Goal: Information Seeking & Learning: Learn about a topic

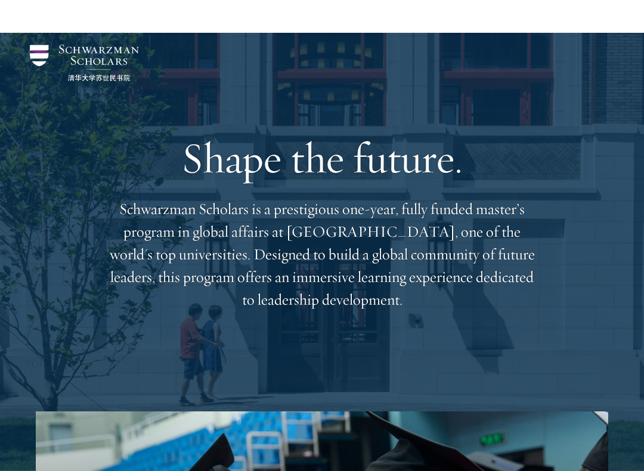
scroll to position [425, 0]
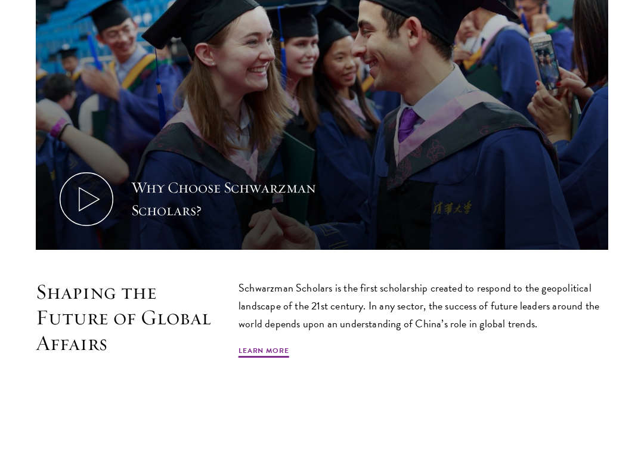
click at [86, 232] on icon at bounding box center [87, 259] width 54 height 54
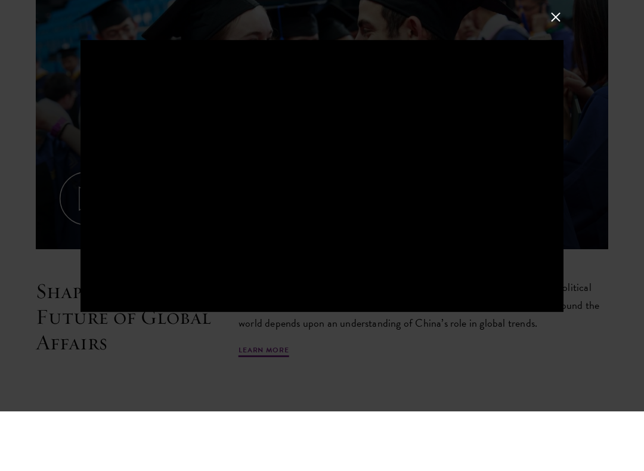
click at [556, 69] on button at bounding box center [556, 77] width 16 height 16
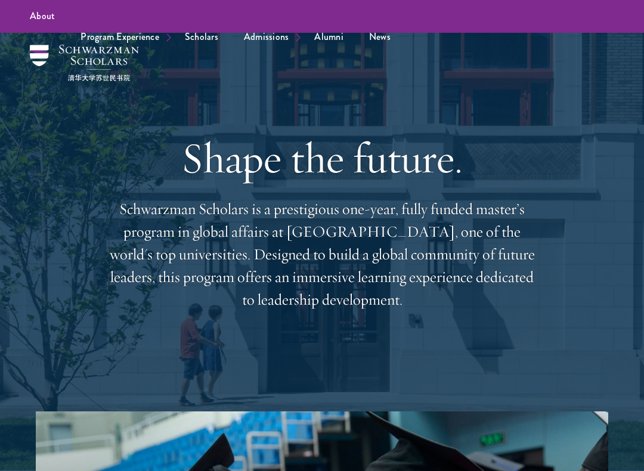
click at [211, 44] on link "Scholars" at bounding box center [201, 37] width 57 height 33
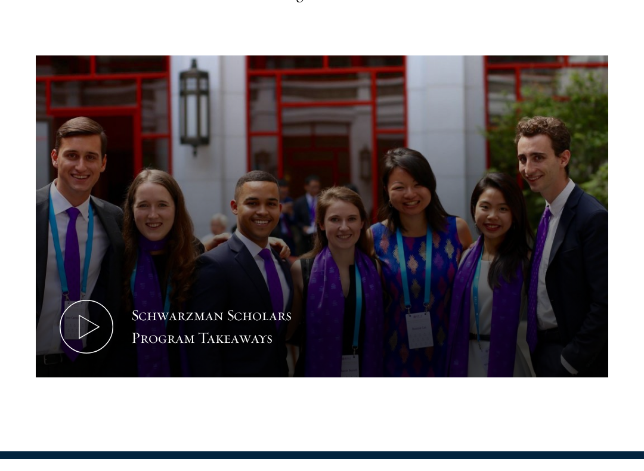
scroll to position [478, 0]
click at [70, 313] on icon at bounding box center [87, 339] width 54 height 54
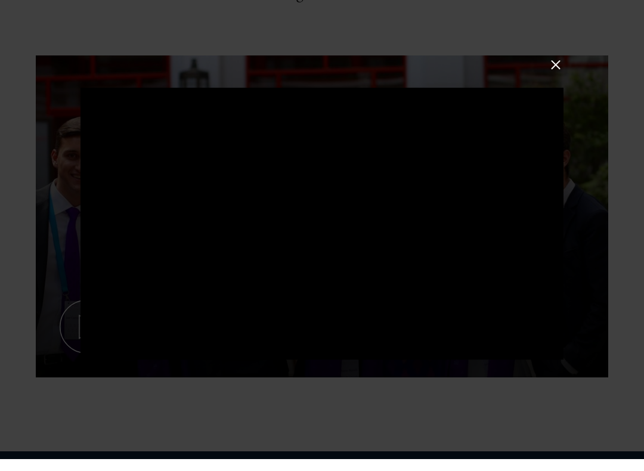
click at [544, 77] on div at bounding box center [322, 235] width 644 height 471
click at [552, 69] on button at bounding box center [556, 77] width 16 height 16
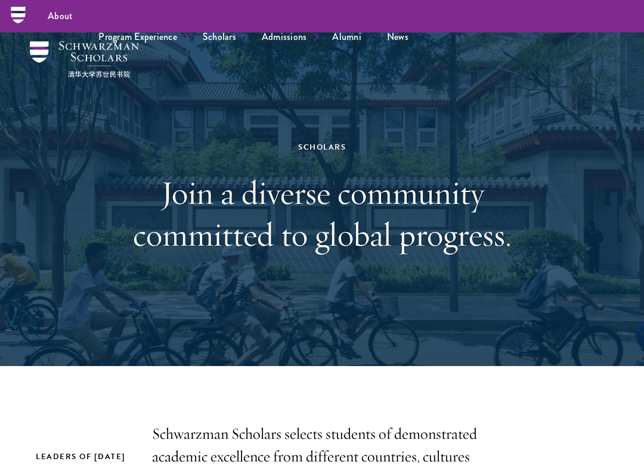
scroll to position [0, 0]
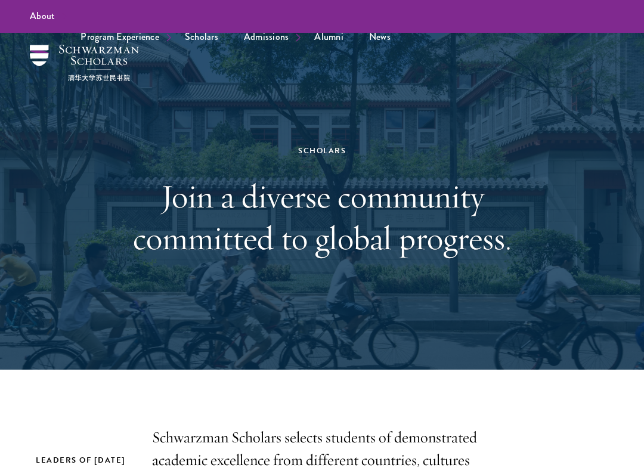
click at [0, 0] on link "Student Life" at bounding box center [0, 0] width 0 height 0
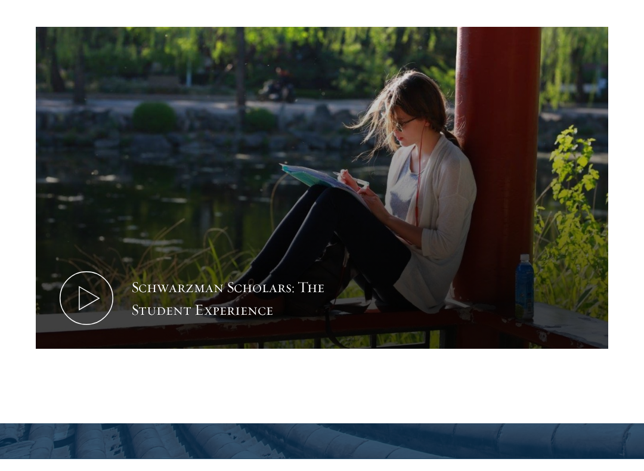
scroll to position [623, 0]
click at [101, 283] on icon at bounding box center [87, 310] width 54 height 54
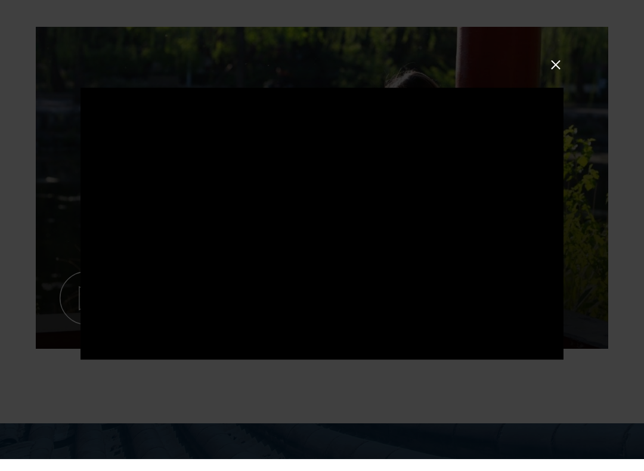
click at [518, 201] on div at bounding box center [322, 236] width 483 height 272
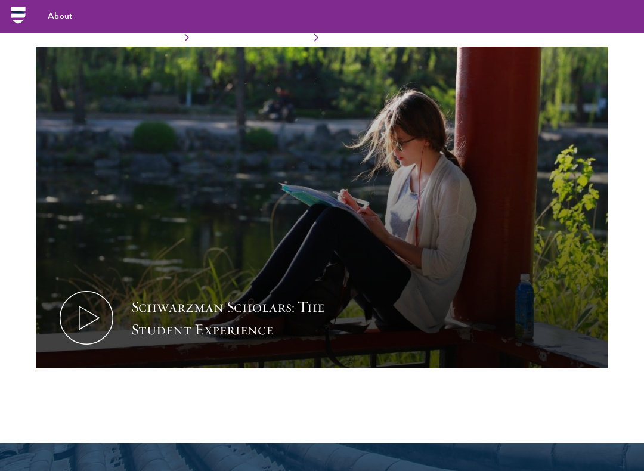
scroll to position [543, 0]
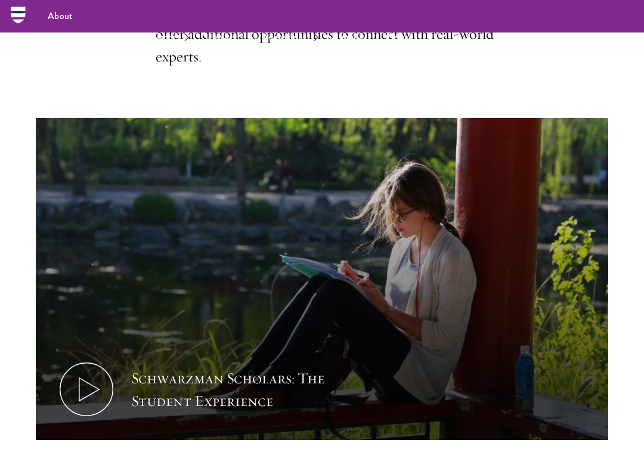
click at [79, 379] on use at bounding box center [89, 390] width 20 height 23
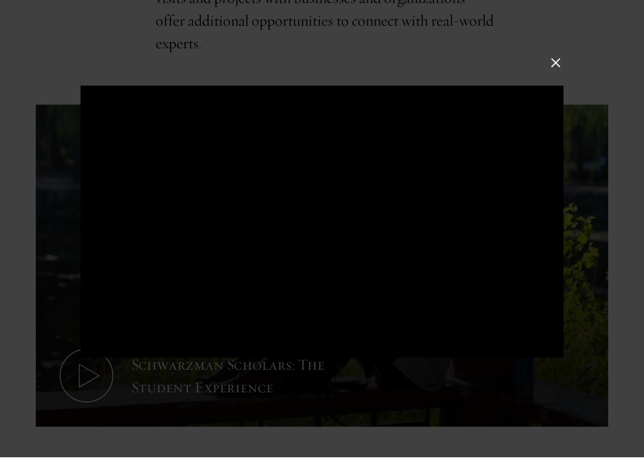
click at [555, 69] on button at bounding box center [556, 77] width 16 height 16
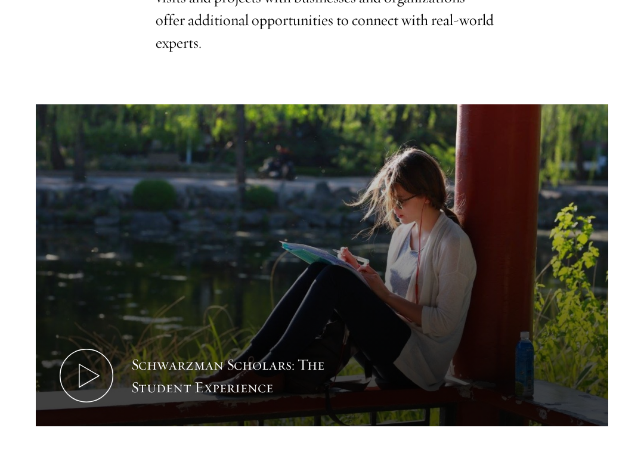
click at [101, 363] on icon at bounding box center [87, 390] width 54 height 54
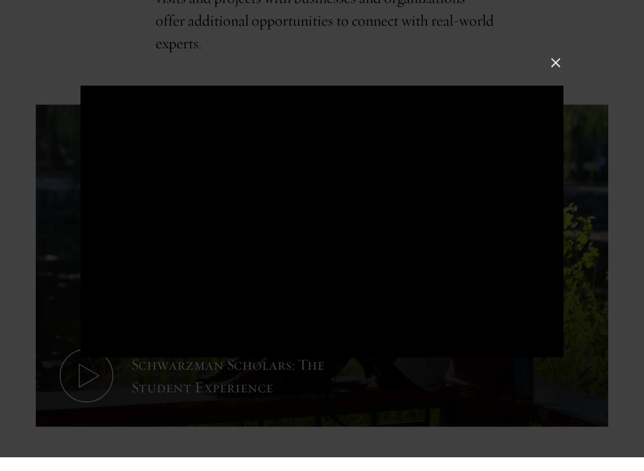
click at [431, 199] on div at bounding box center [322, 236] width 483 height 272
